Goal: Check status: Check status

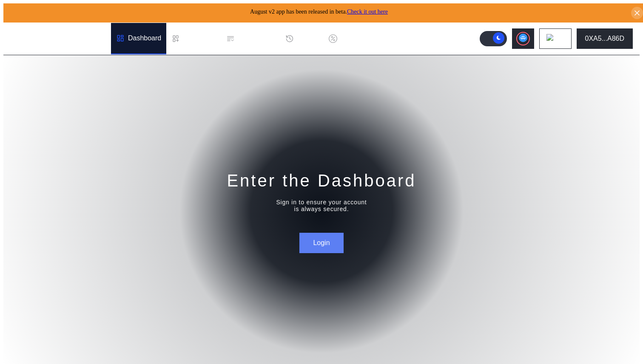
click at [317, 240] on button "Login" at bounding box center [321, 243] width 44 height 20
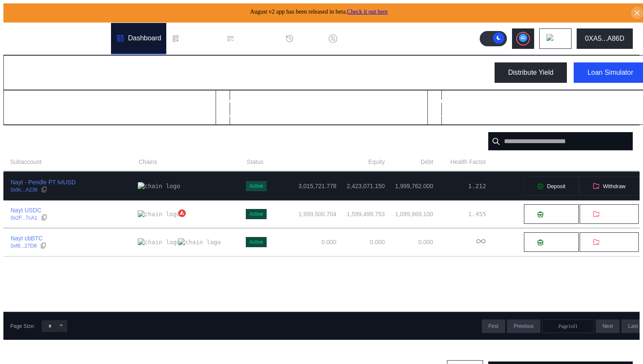
click at [103, 187] on div "Nayt - Pendle PT lvlUSD 0x9c...A236" at bounding box center [71, 185] width 134 height 15
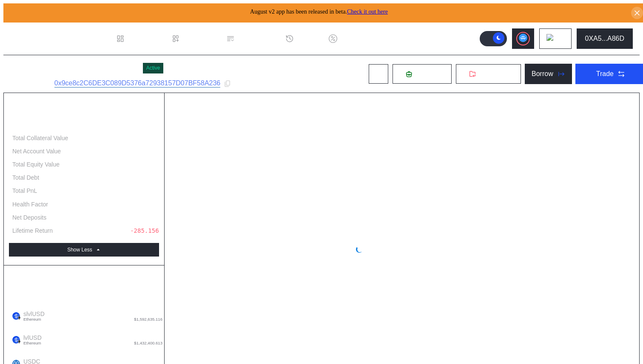
select select "*"
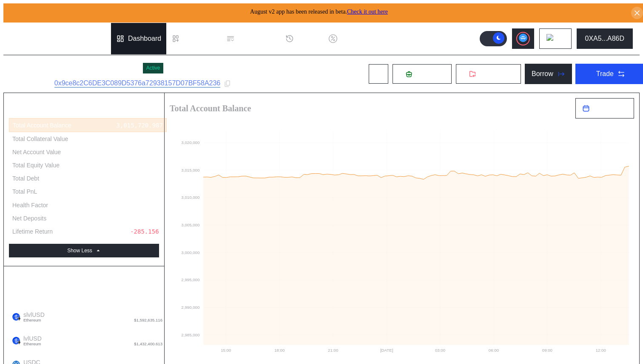
click at [130, 37] on div "Dashboard" at bounding box center [144, 39] width 33 height 8
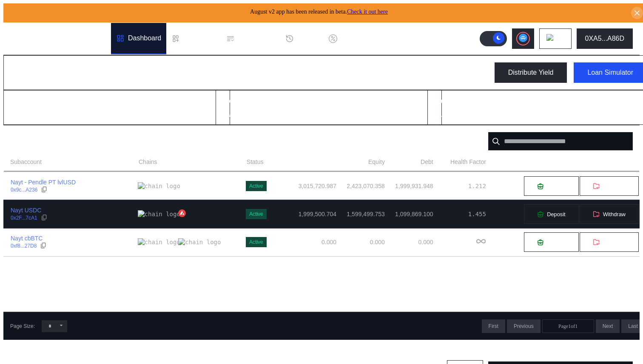
click at [56, 218] on div "Nayt USDC 0x2F...7cA1" at bounding box center [71, 214] width 134 height 15
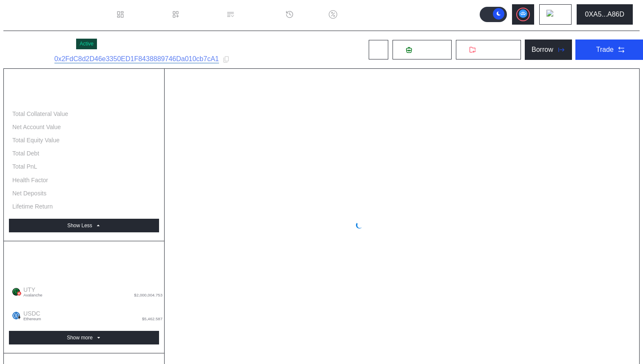
scroll to position [24, 0]
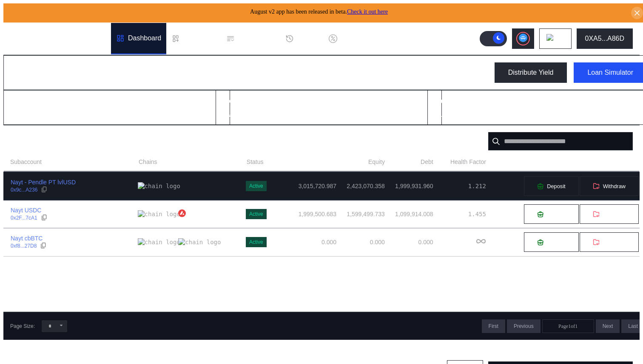
click at [93, 184] on div "Nayt - Pendle PT lvlUSD 0x9c...A236" at bounding box center [71, 185] width 134 height 15
select select "*"
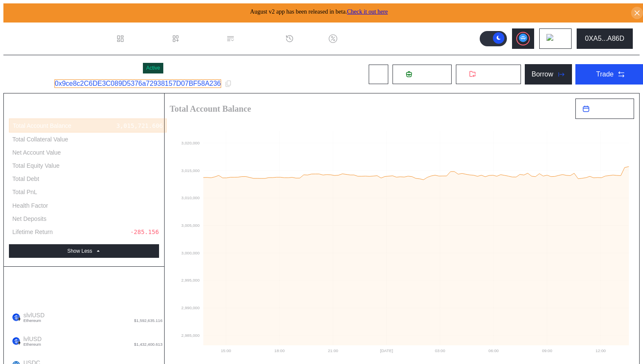
click at [214, 84] on link "0x9ce8c2C6DE3C089D5376a72938157D07BF58A236" at bounding box center [137, 83] width 167 height 8
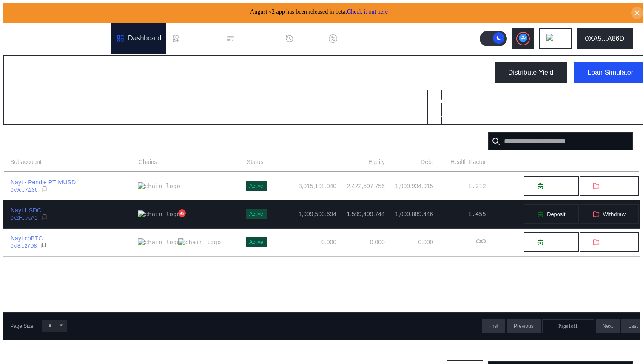
click at [86, 215] on div "Nayt USDC 0x2F...7cA1" at bounding box center [71, 214] width 134 height 15
select select "*"
